Goal: Information Seeking & Learning: Learn about a topic

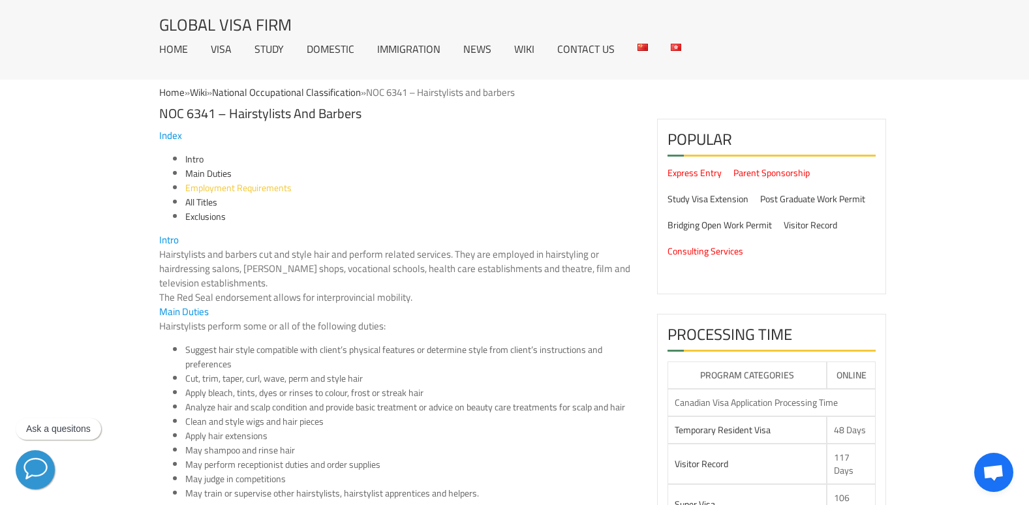
click at [208, 188] on link "Employment Requirements" at bounding box center [238, 187] width 106 height 17
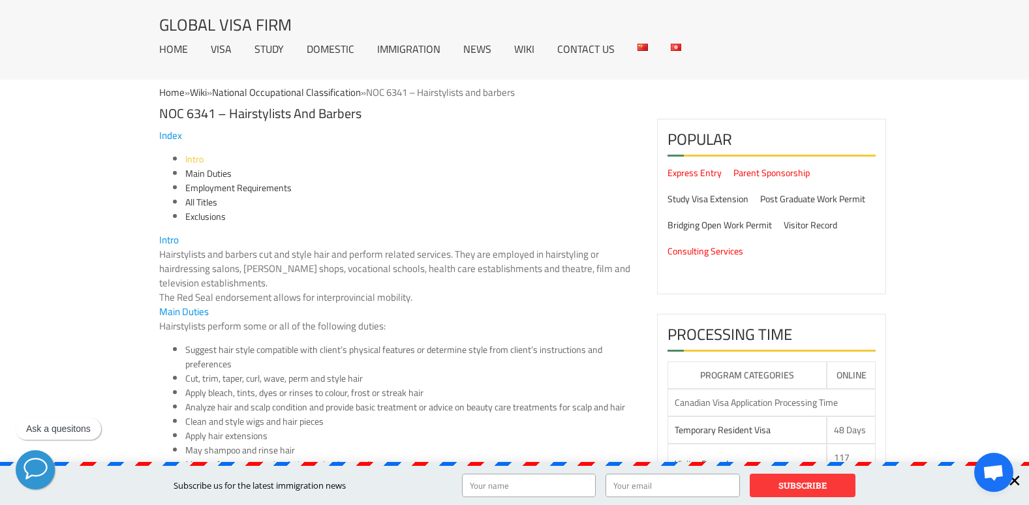
click at [192, 159] on link "Intro" at bounding box center [194, 159] width 18 height 17
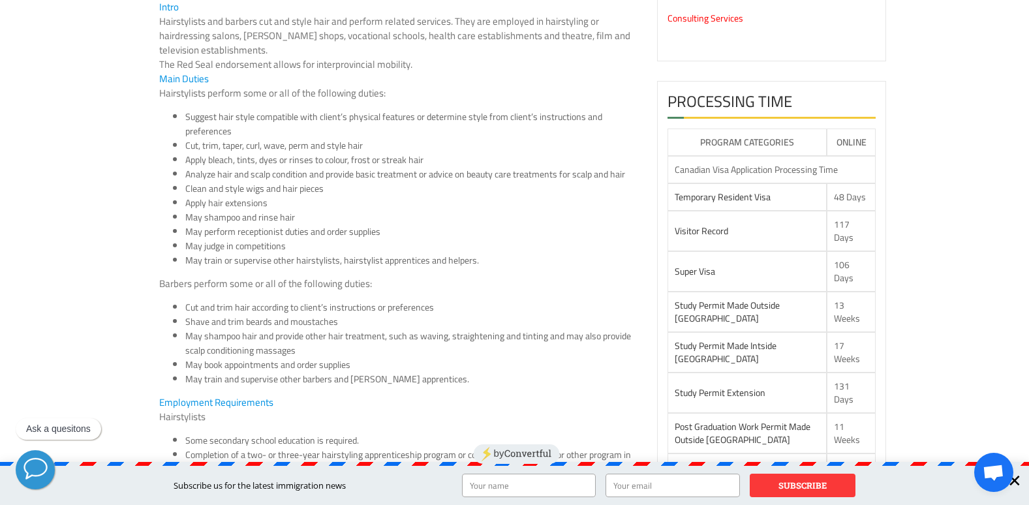
click at [552, 490] on input "text" at bounding box center [529, 485] width 134 height 23
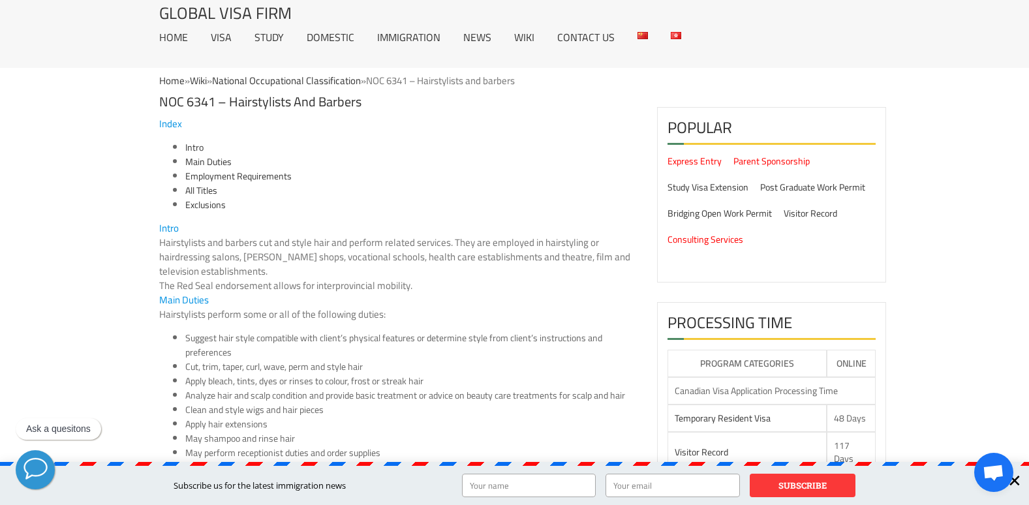
scroll to position [0, 0]
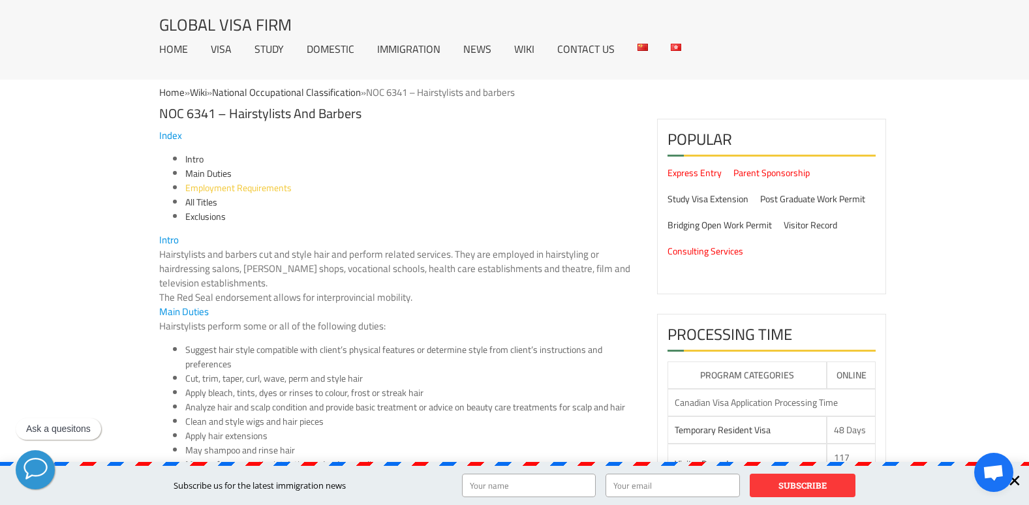
click at [267, 189] on link "Employment Requirements" at bounding box center [238, 187] width 106 height 17
click at [191, 215] on link "Exclusions" at bounding box center [205, 216] width 40 height 17
click at [265, 91] on link "National Occupational Classification" at bounding box center [286, 92] width 149 height 19
